Goal: Task Accomplishment & Management: Use online tool/utility

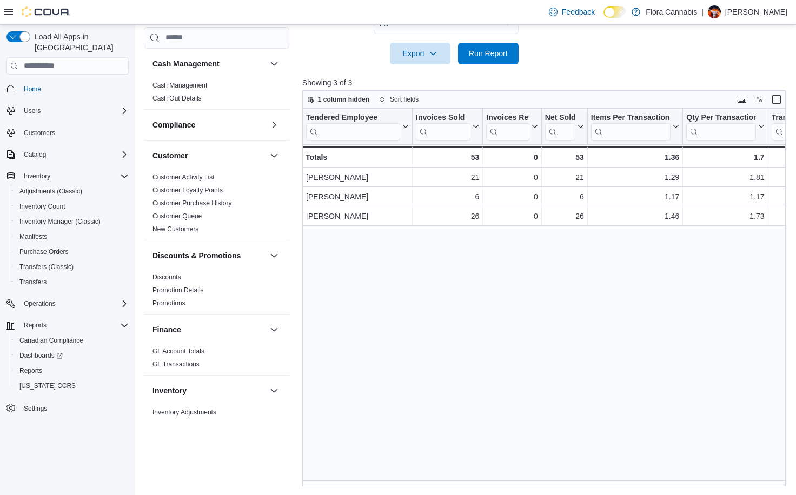
scroll to position [654, 0]
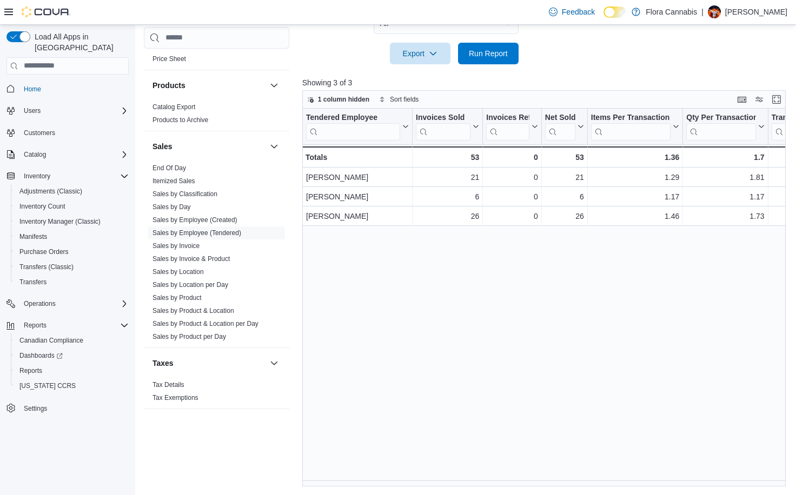
click at [503, 64] on div at bounding box center [546, 70] width 488 height 13
click at [503, 59] on span "Run Report" at bounding box center [489, 53] width 48 height 22
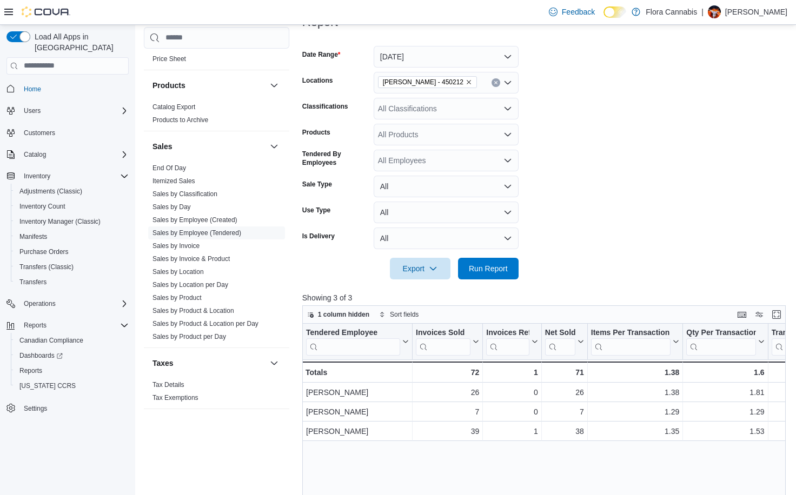
scroll to position [49, 0]
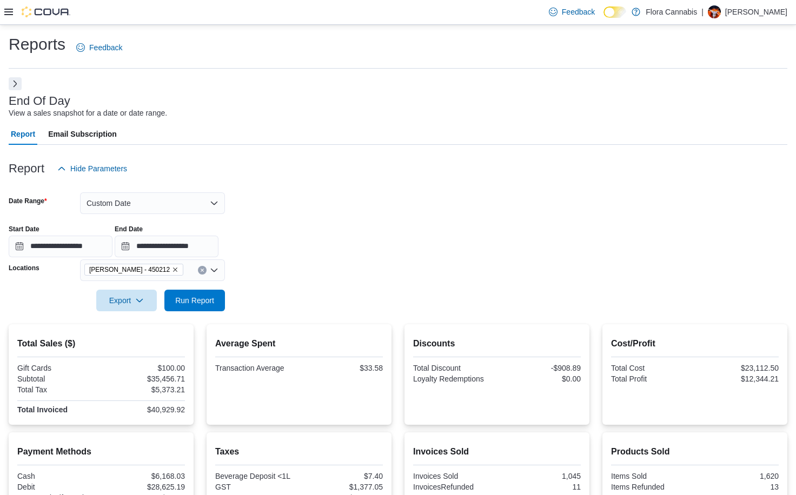
scroll to position [309, 0]
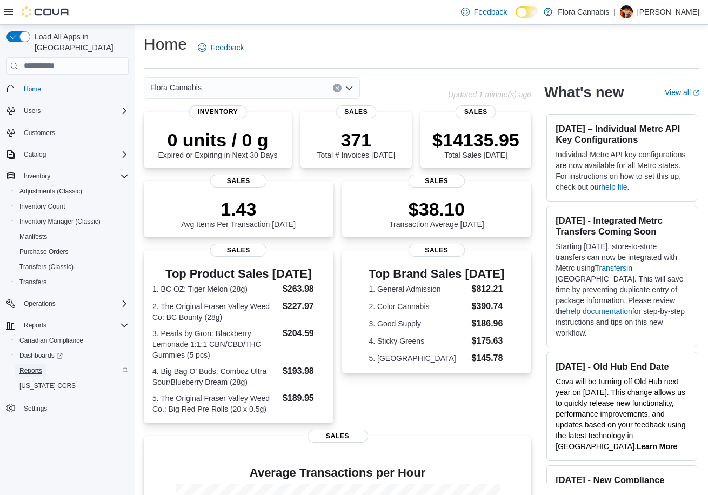
click at [34, 367] on span "Reports" at bounding box center [30, 371] width 23 height 9
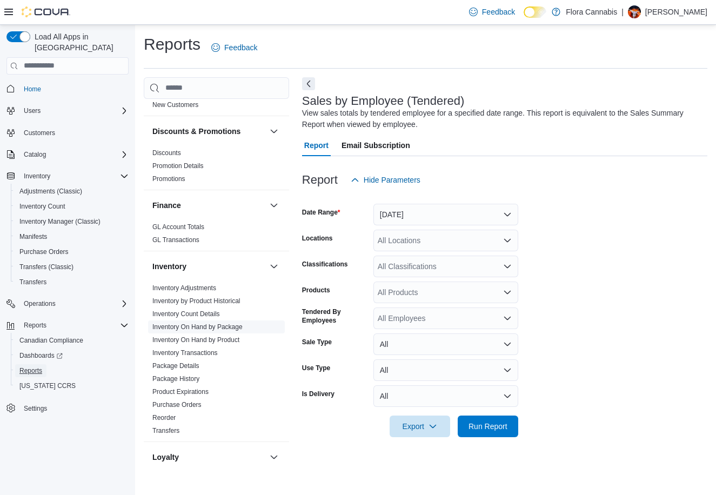
scroll to position [216, 0]
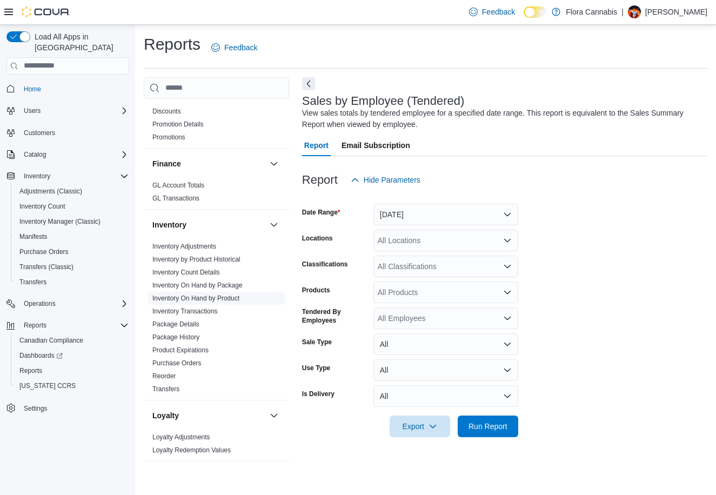
click at [211, 296] on link "Inventory On Hand by Product" at bounding box center [195, 299] width 87 height 8
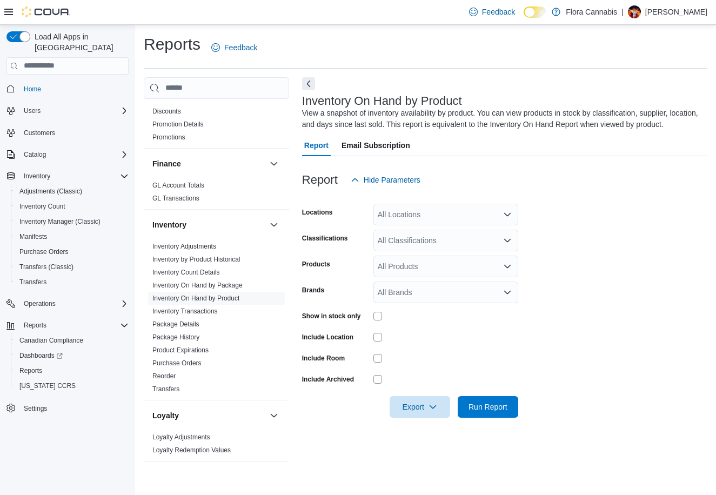
click at [433, 218] on div "All Locations" at bounding box center [446, 215] width 145 height 22
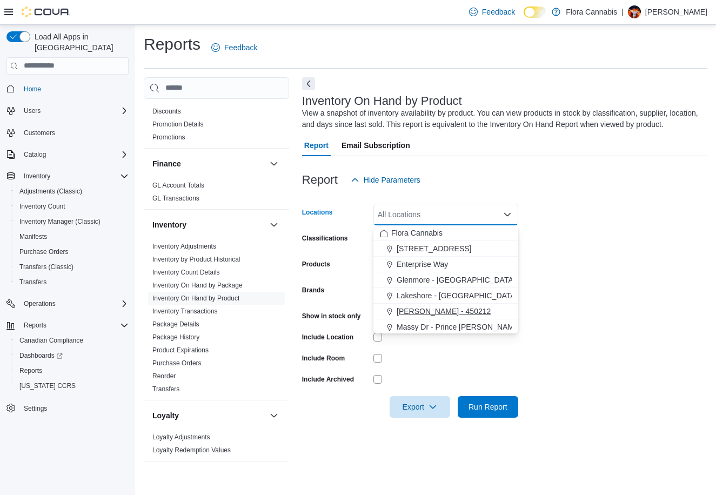
click at [419, 313] on span "[PERSON_NAME] - 450212" at bounding box center [444, 311] width 94 height 11
drag, startPoint x: 625, startPoint y: 256, endPoint x: 565, endPoint y: 247, distance: 61.3
click at [624, 256] on form "Locations [GEOGRAPHIC_DATA] - [GEOGRAPHIC_DATA] - 450212 Combo box. Selected. […" at bounding box center [505, 304] width 406 height 227
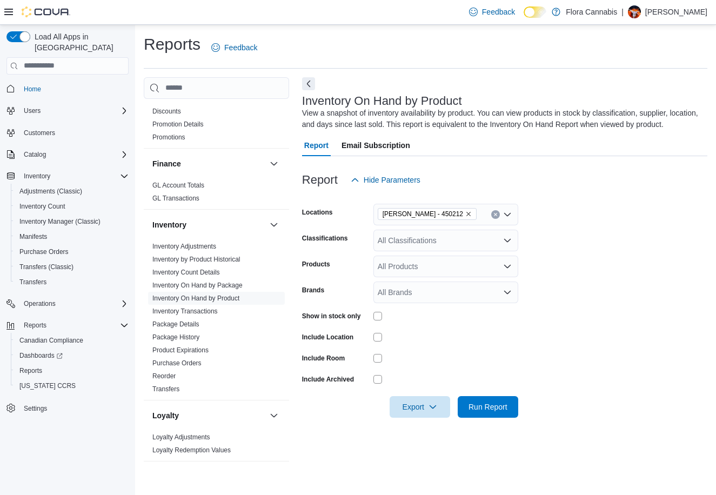
click at [452, 244] on div "All Classifications" at bounding box center [446, 241] width 145 height 22
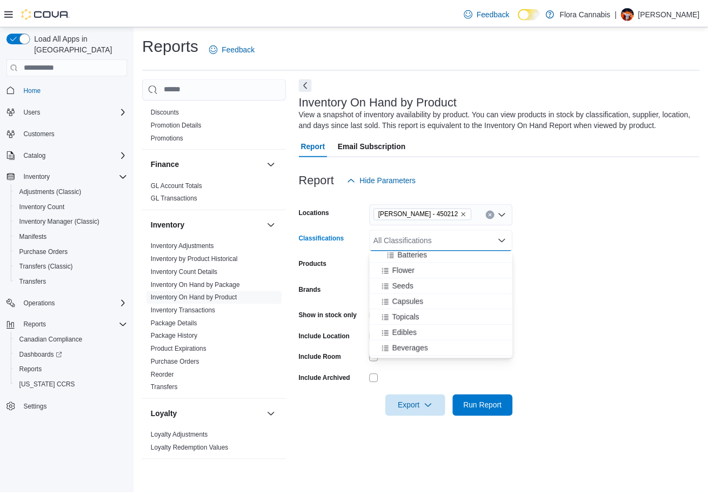
scroll to position [865, 0]
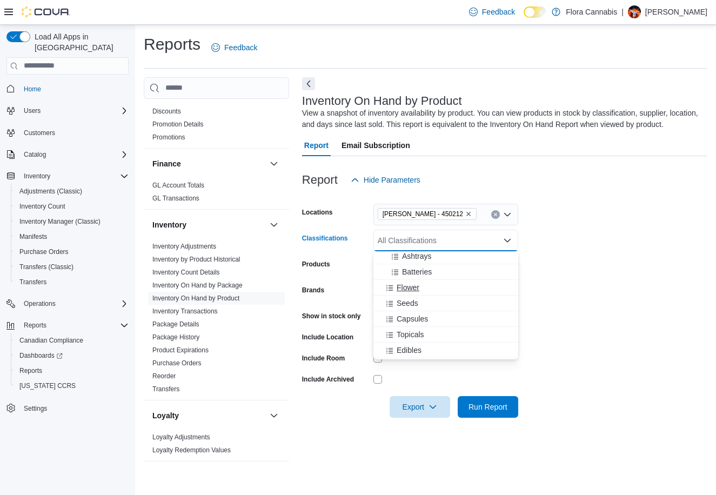
click at [409, 284] on span "Flower" at bounding box center [408, 287] width 23 height 11
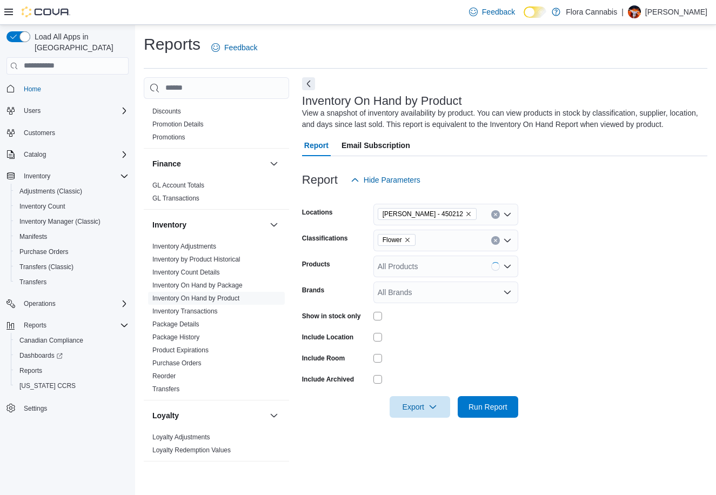
click at [598, 274] on form "Locations [GEOGRAPHIC_DATA] - [GEOGRAPHIC_DATA] - 450212 Classifications Flower…" at bounding box center [505, 304] width 406 height 227
click at [482, 397] on span "Run Report" at bounding box center [489, 407] width 48 height 22
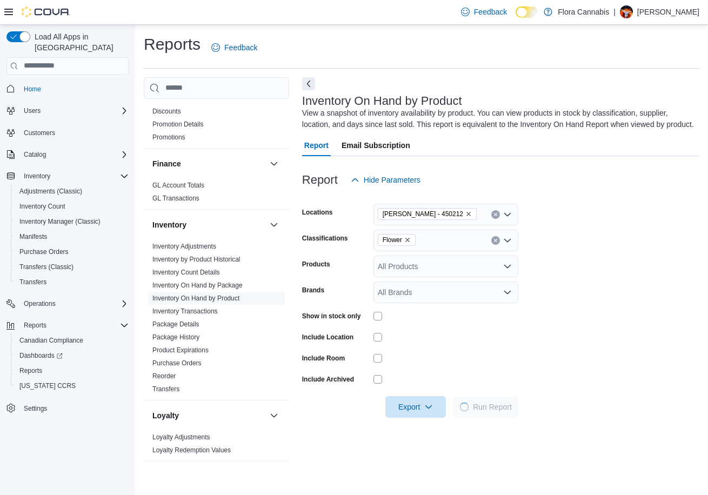
click at [9, 14] on icon at bounding box center [8, 12] width 9 height 9
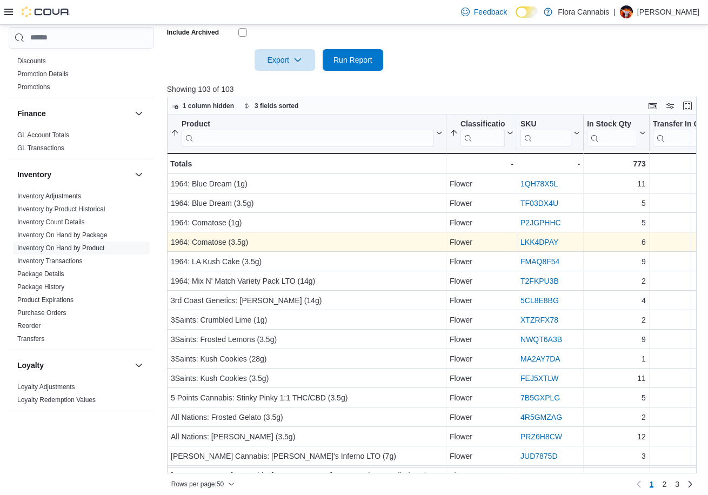
scroll to position [354, 0]
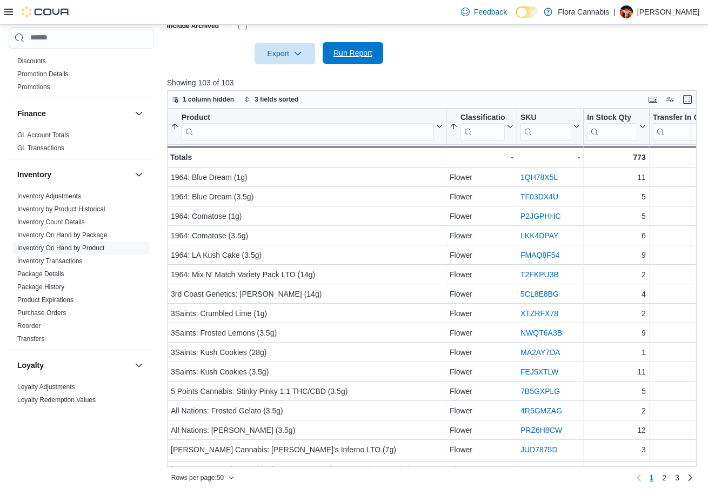
click at [367, 56] on span "Run Report" at bounding box center [353, 53] width 39 height 11
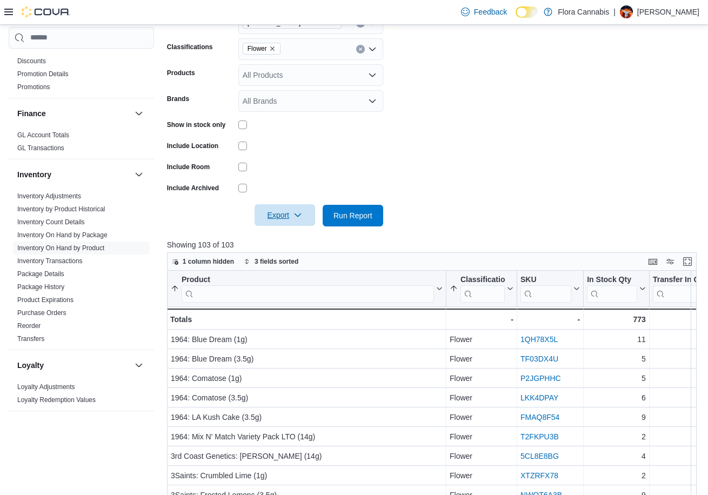
click at [287, 215] on span "Export" at bounding box center [285, 215] width 48 height 22
click at [288, 240] on span "Export to Excel" at bounding box center [286, 237] width 49 height 9
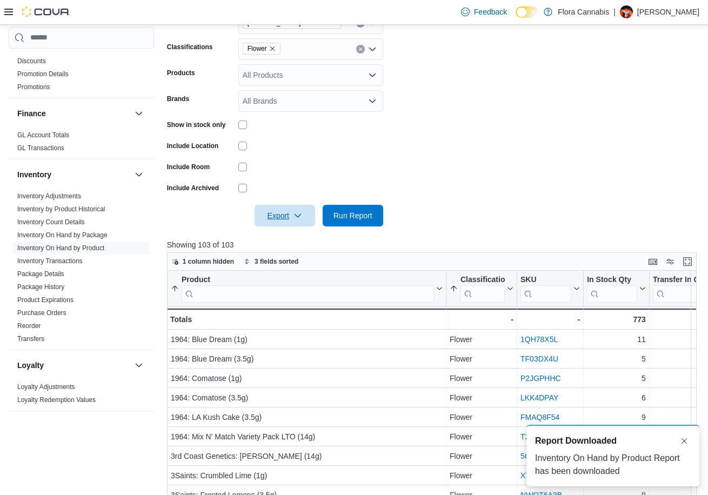
scroll to position [0, 0]
